Goal: Task Accomplishment & Management: Complete application form

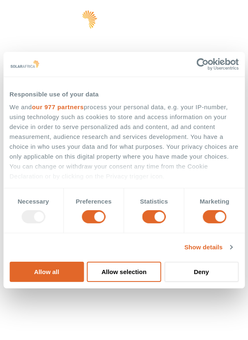
click at [84, 273] on button "Allow all" at bounding box center [46, 272] width 74 height 20
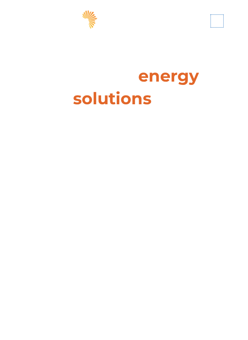
click at [217, 21] on span "hello" at bounding box center [217, 21] width 12 height 12
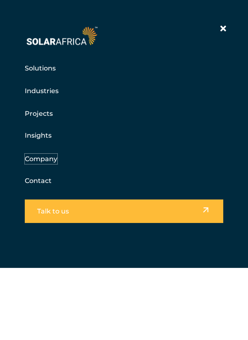
click at [49, 154] on link "Company" at bounding box center [41, 159] width 33 height 10
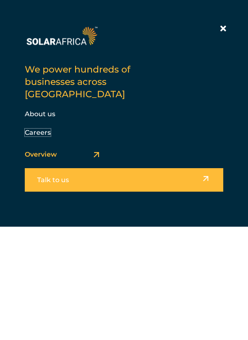
click at [39, 129] on link "Careers" at bounding box center [38, 133] width 26 height 8
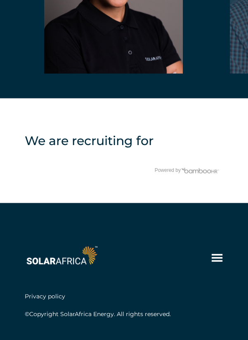
scroll to position [1980, 0]
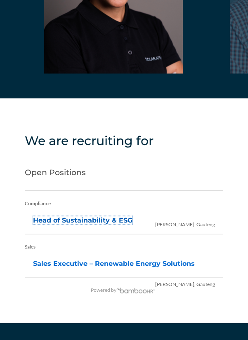
click at [118, 224] on link "Head of Sustainability & ESG" at bounding box center [82, 220] width 99 height 8
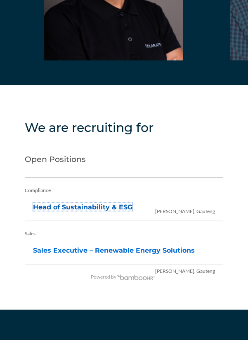
scroll to position [2018, 0]
